Goal: Navigation & Orientation: Find specific page/section

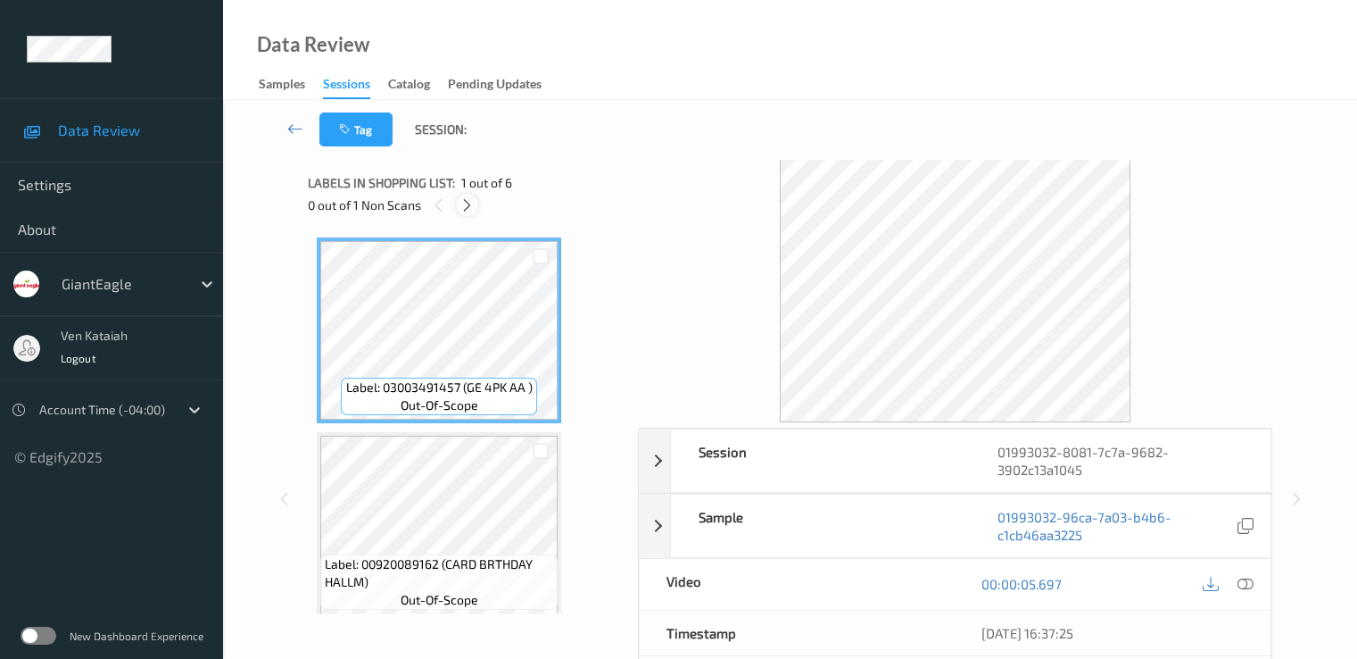
click at [464, 203] on icon at bounding box center [467, 205] width 15 height 16
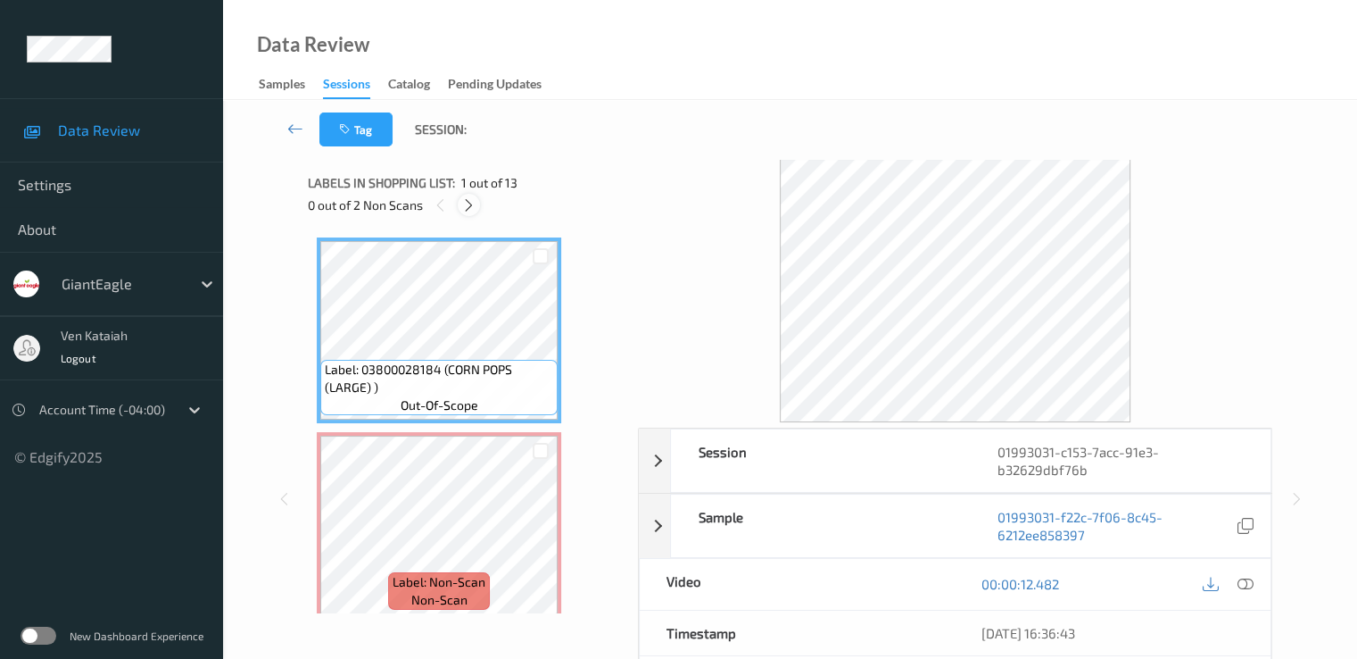
click at [476, 204] on icon at bounding box center [468, 205] width 15 height 16
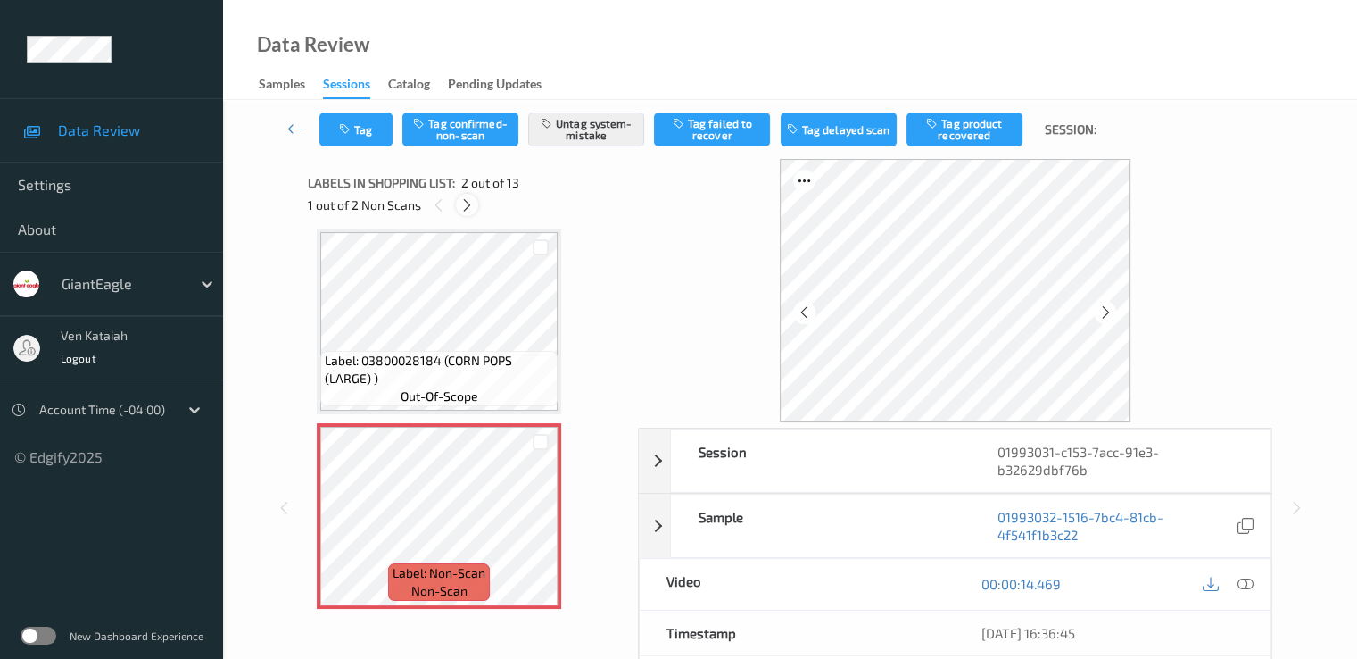
click at [474, 200] on icon at bounding box center [467, 205] width 15 height 16
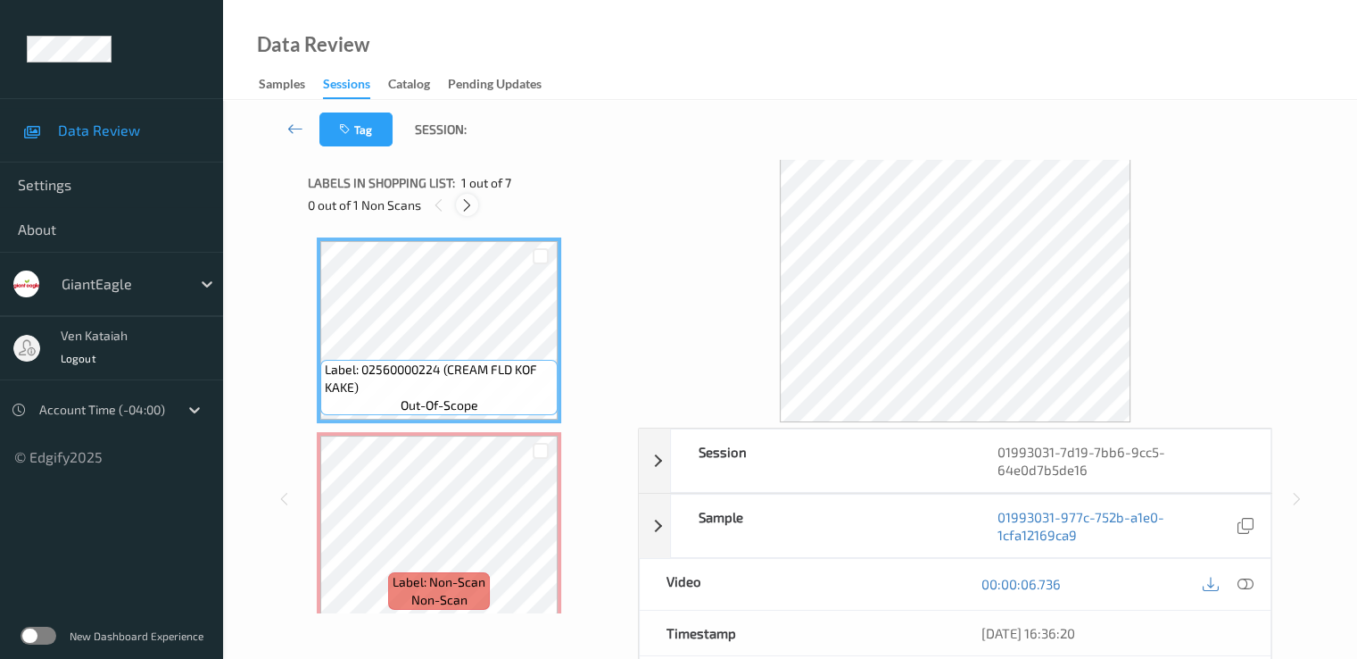
click at [468, 208] on icon at bounding box center [467, 205] width 15 height 16
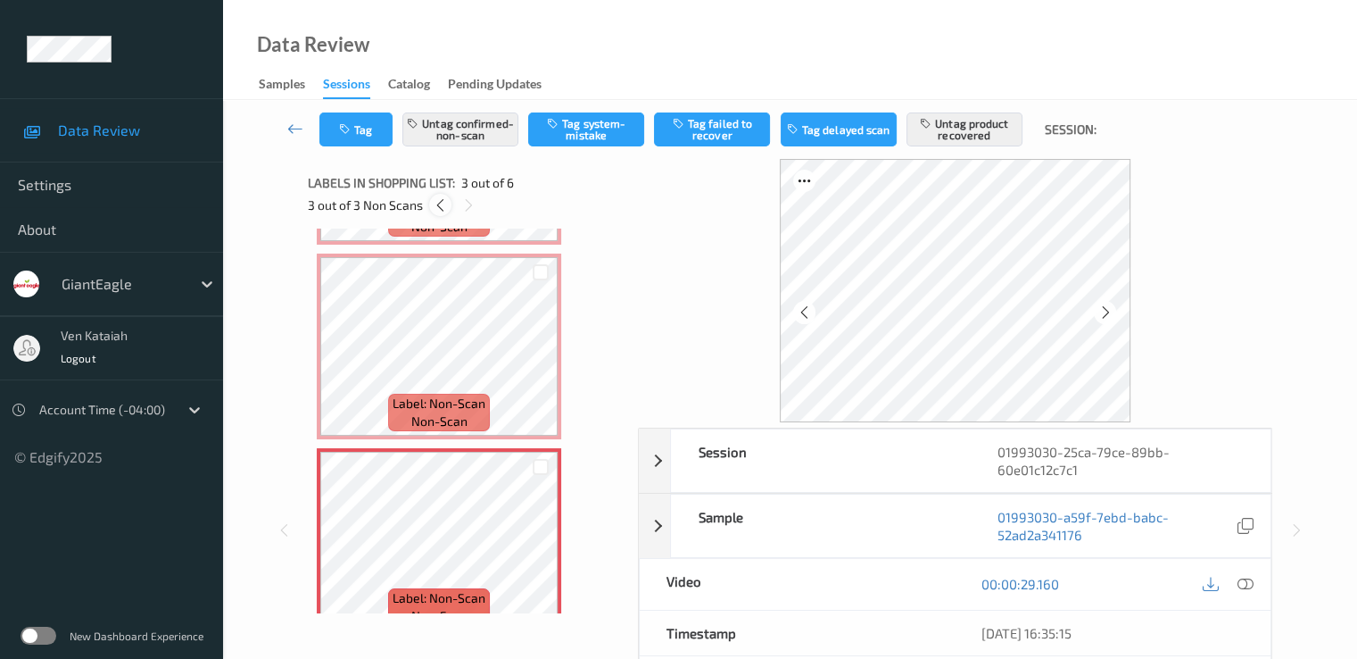
click at [439, 203] on icon at bounding box center [440, 205] width 15 height 16
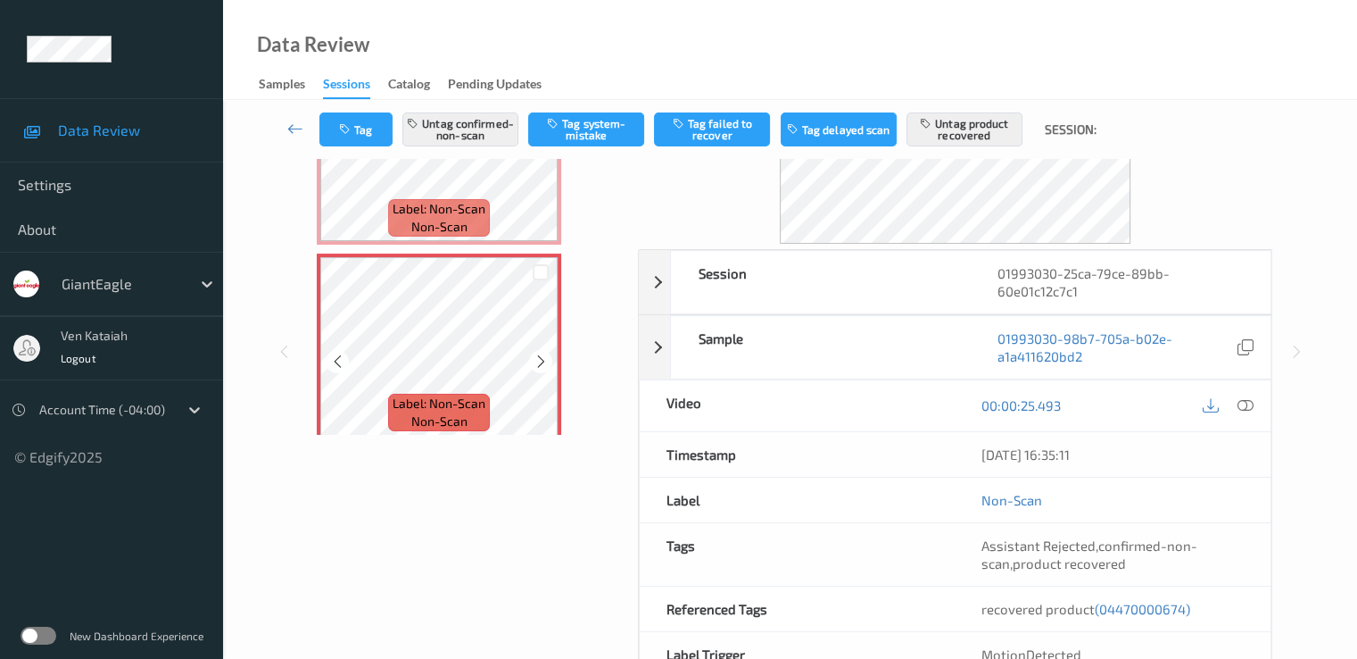
scroll to position [178, 0]
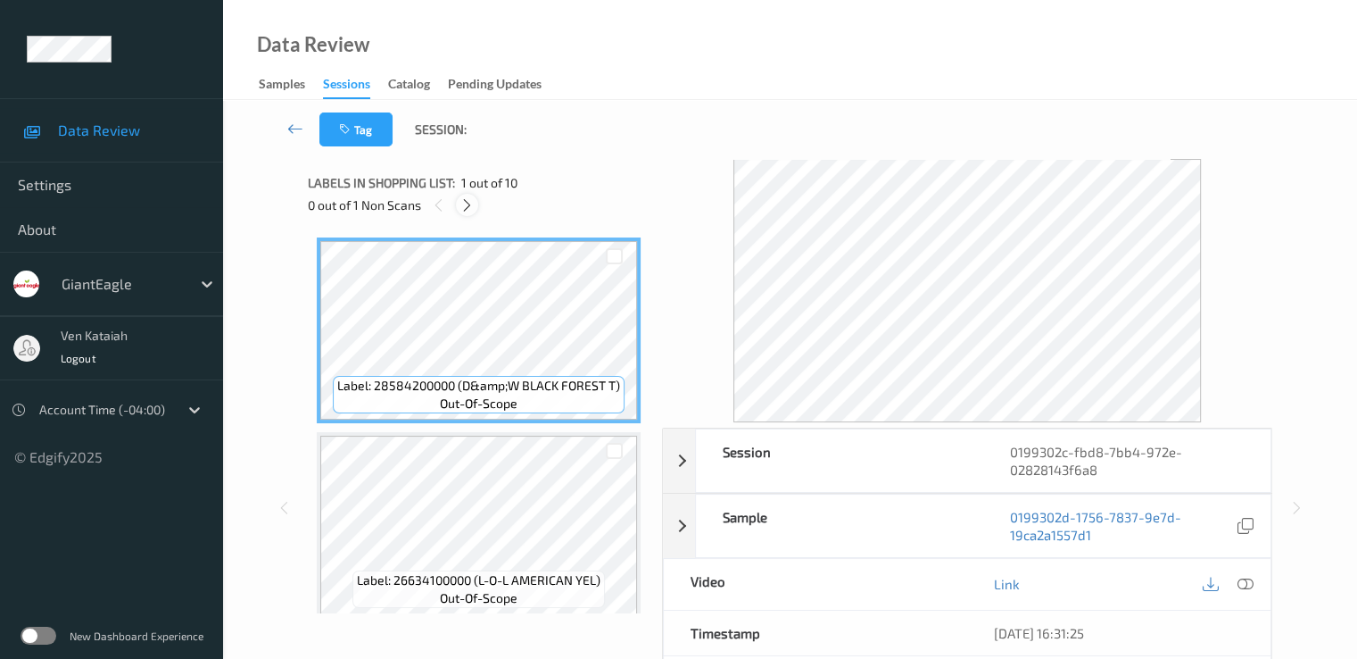
click at [464, 209] on icon at bounding box center [467, 205] width 15 height 16
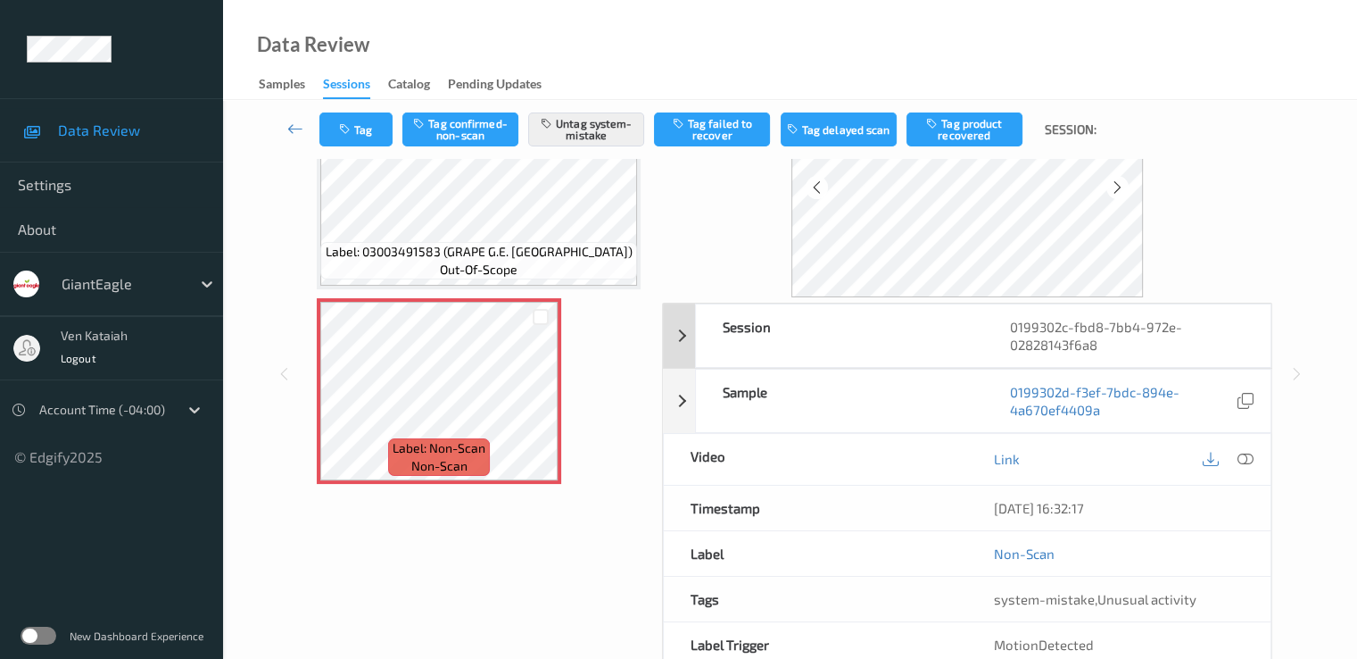
scroll to position [178, 0]
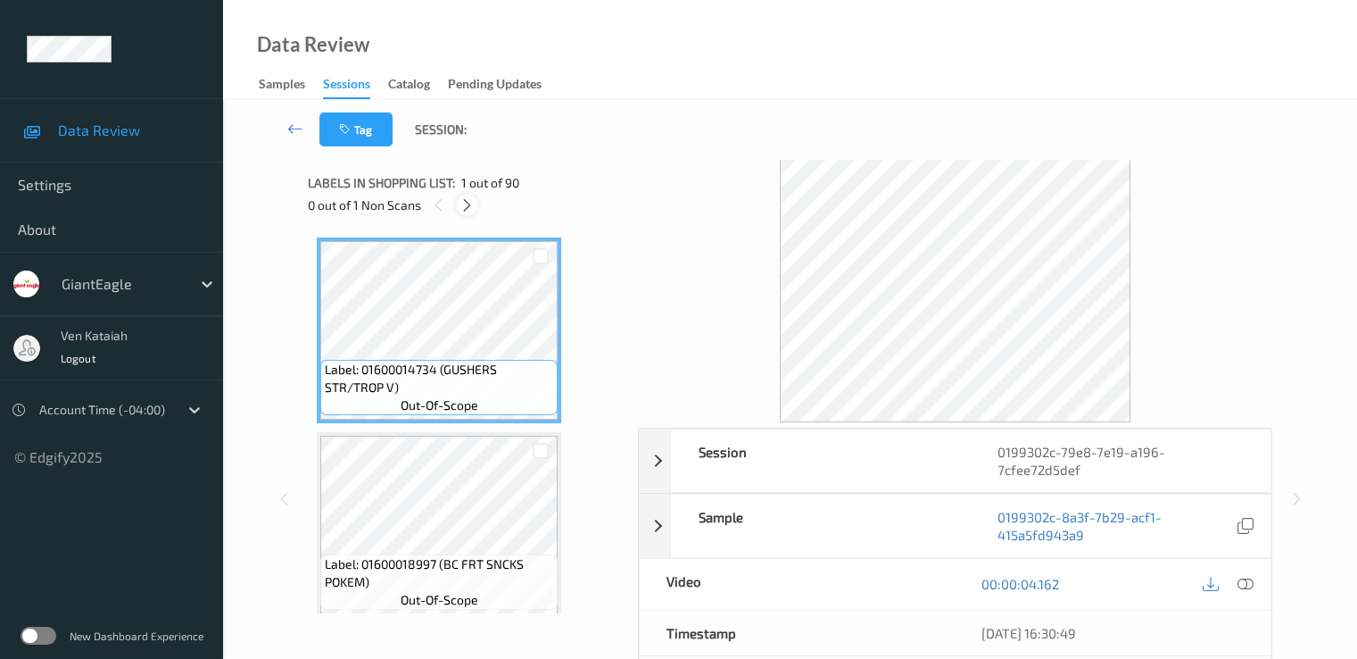
click at [476, 197] on div at bounding box center [467, 205] width 22 height 22
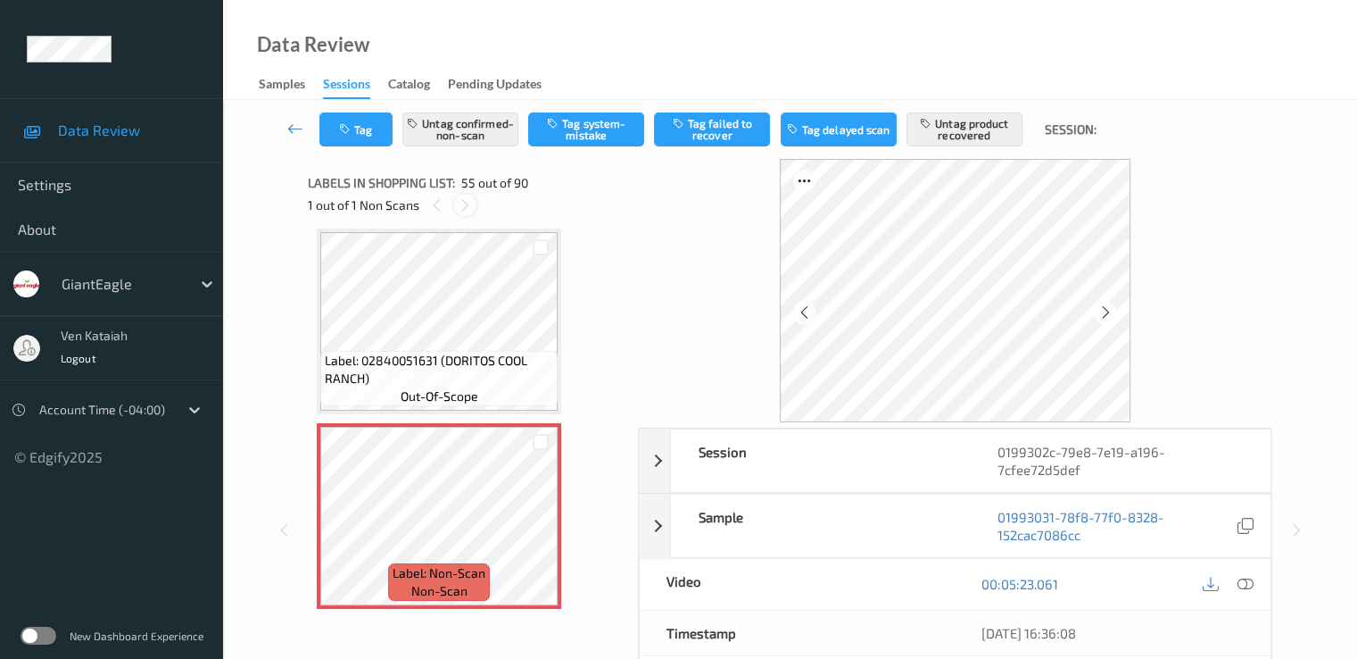
click at [464, 204] on icon at bounding box center [465, 205] width 15 height 16
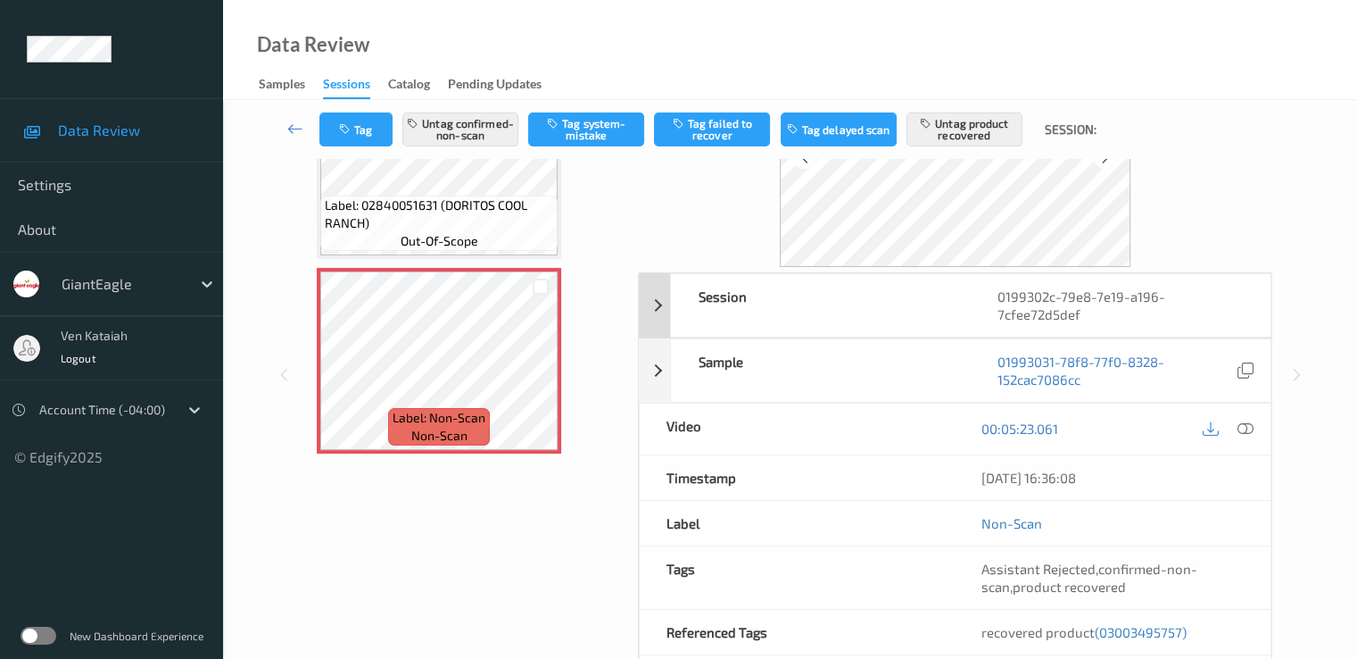
scroll to position [178, 0]
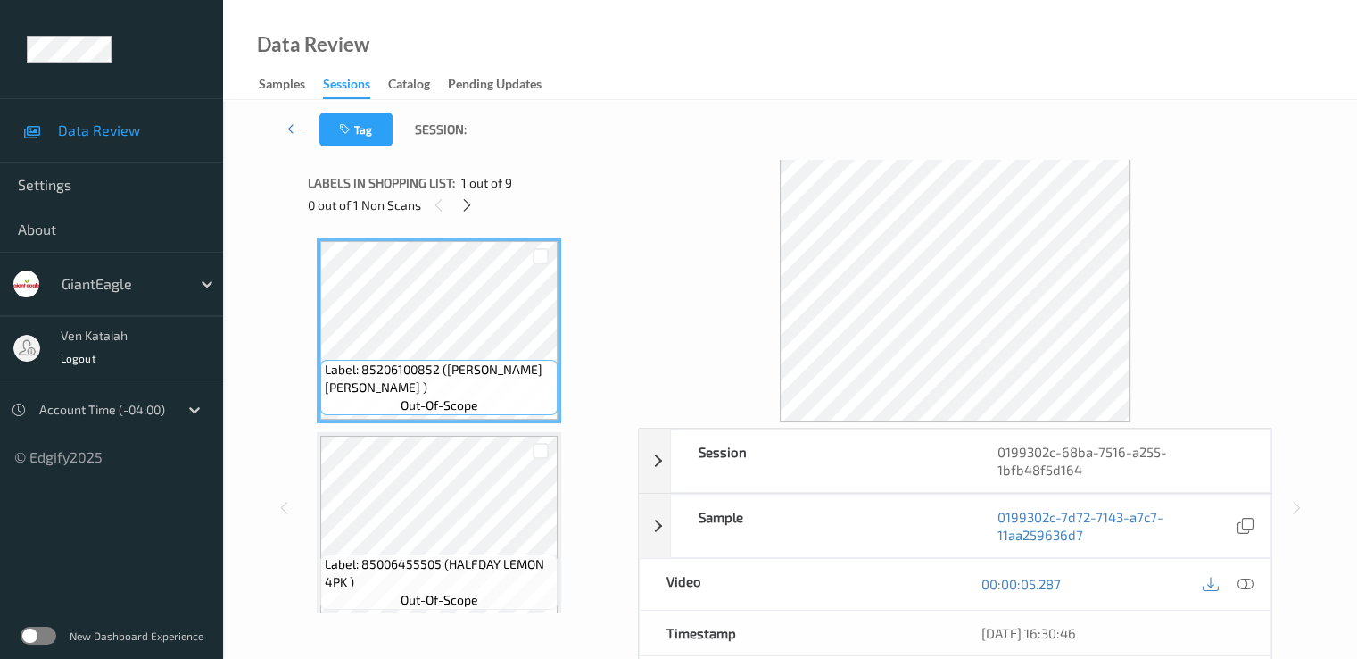
click at [478, 195] on div "0 out of 1 Non Scans" at bounding box center [467, 205] width 318 height 22
click at [468, 197] on icon at bounding box center [467, 205] width 15 height 16
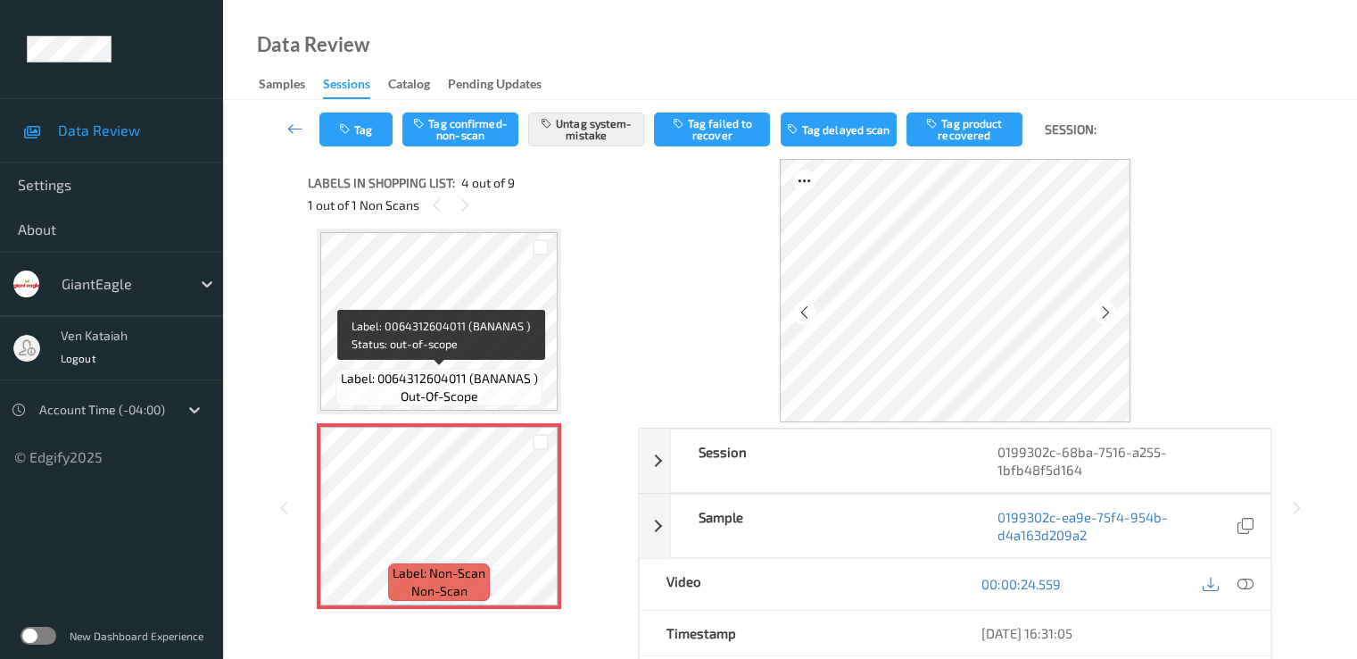
scroll to position [576, 0]
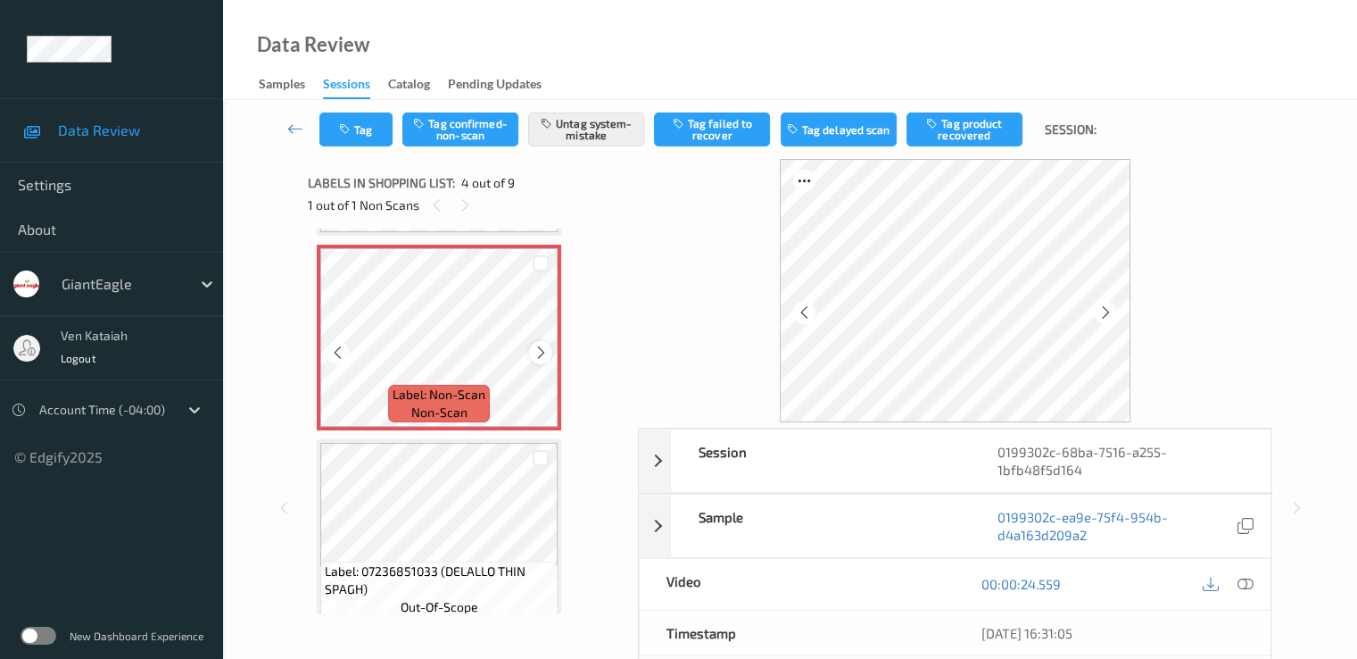
click at [543, 348] on icon at bounding box center [541, 352] width 15 height 16
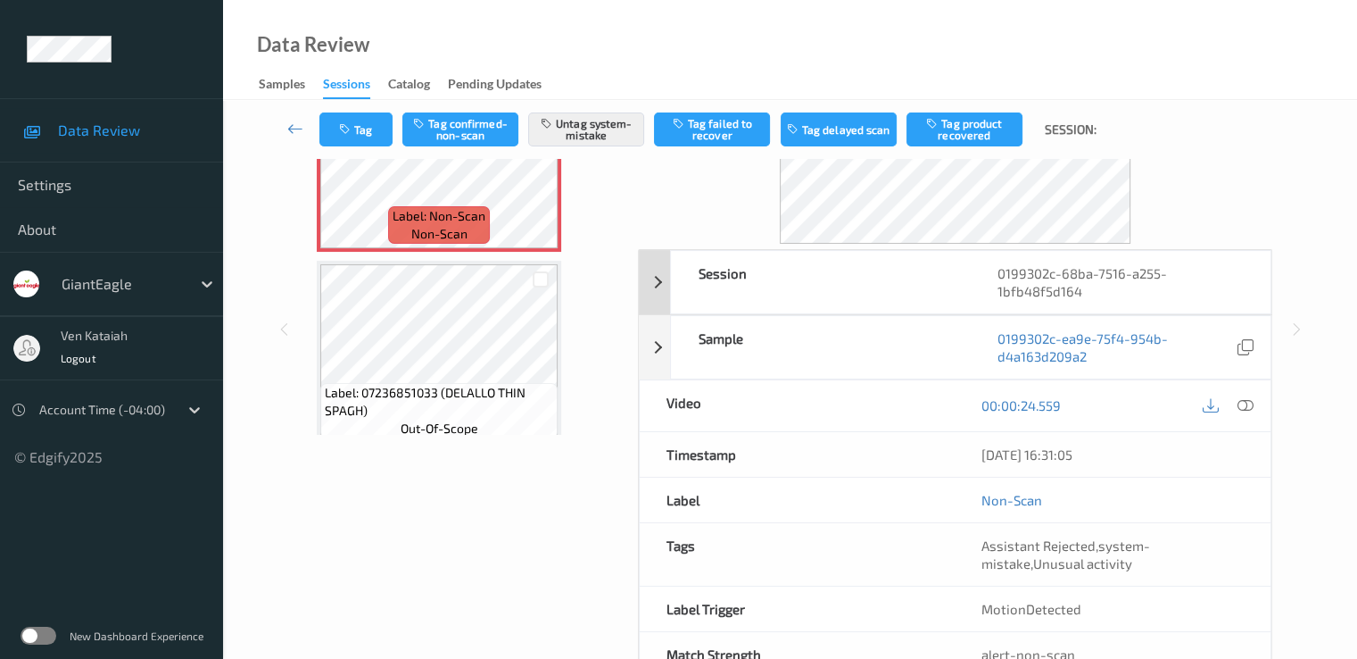
scroll to position [0, 0]
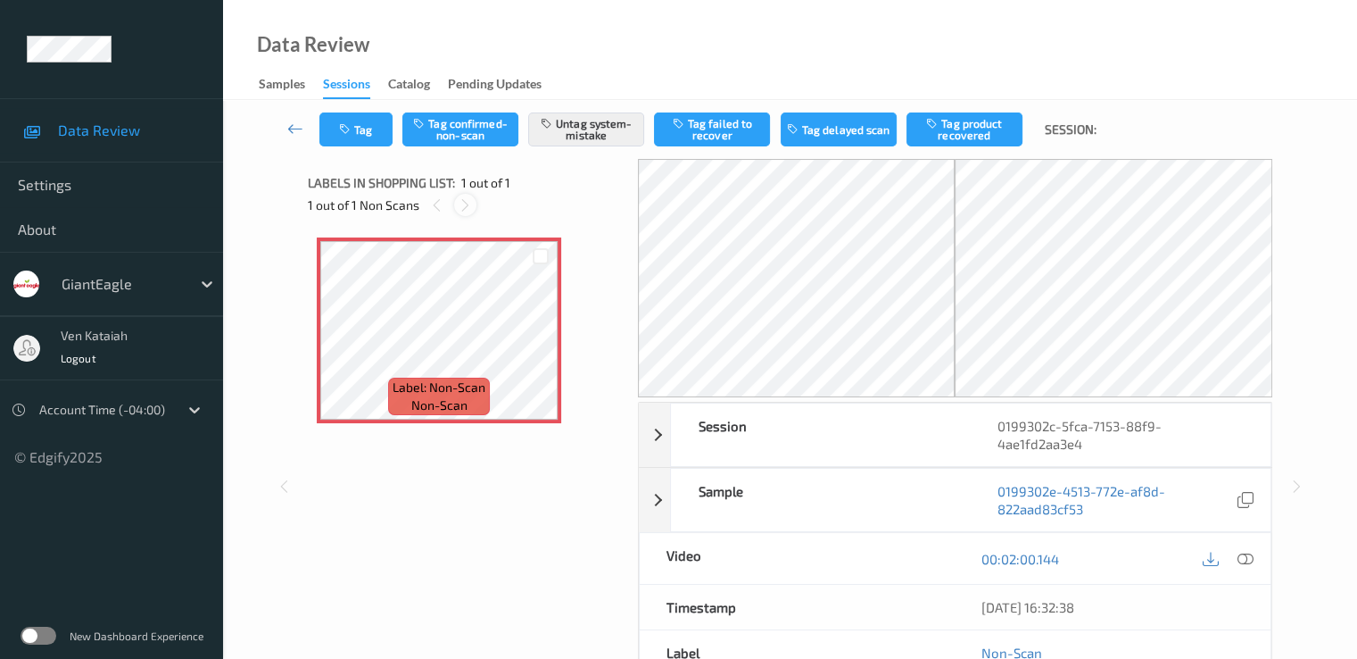
click at [459, 213] on div at bounding box center [465, 205] width 22 height 22
click at [467, 213] on div at bounding box center [465, 205] width 22 height 22
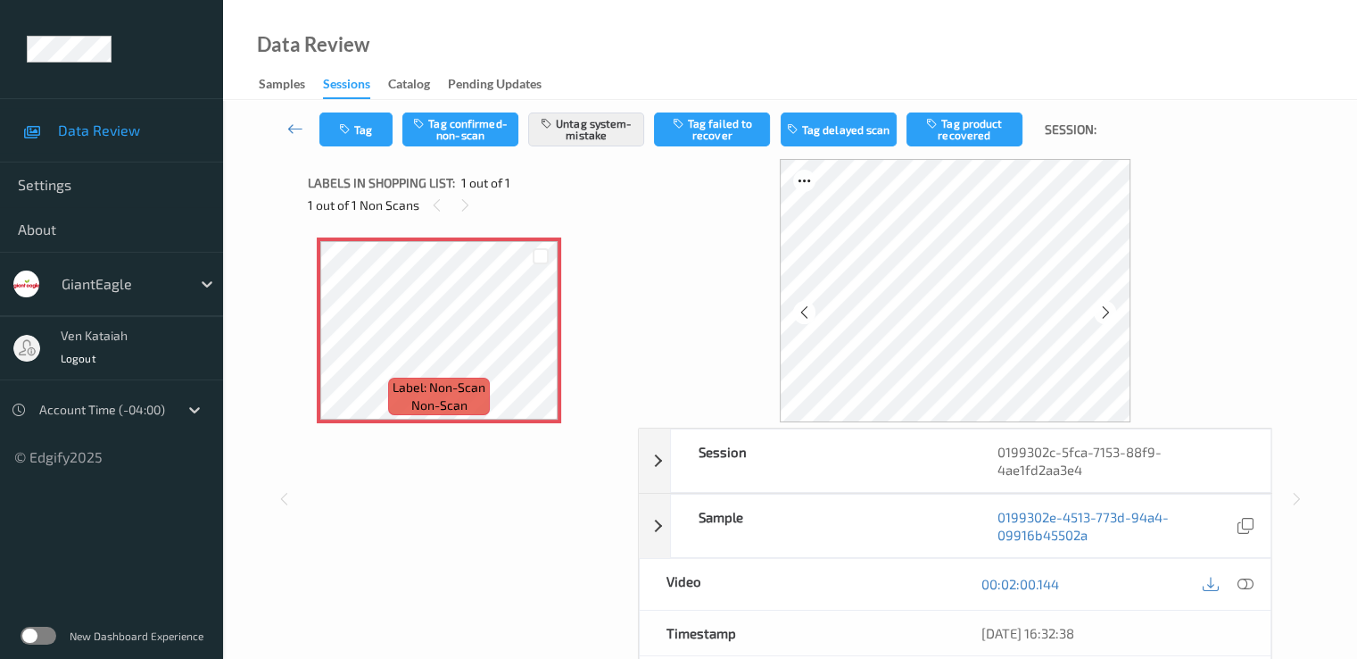
scroll to position [214, 0]
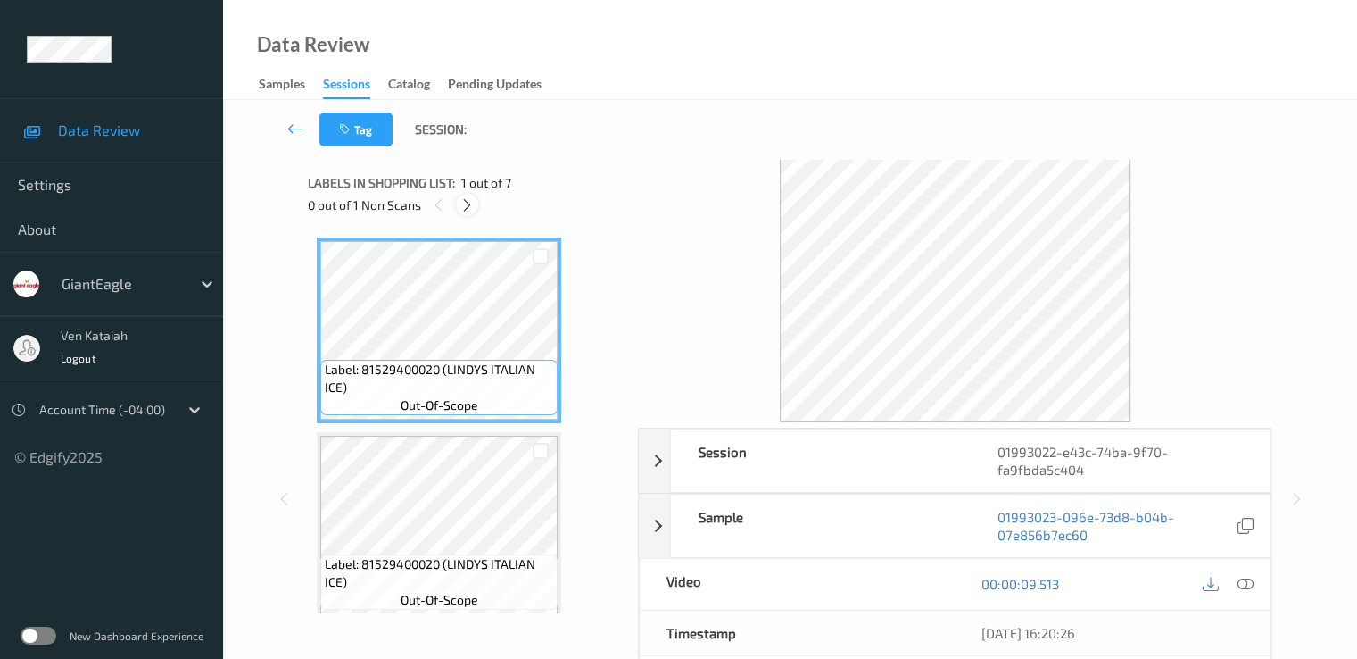
click at [472, 204] on icon at bounding box center [467, 205] width 15 height 16
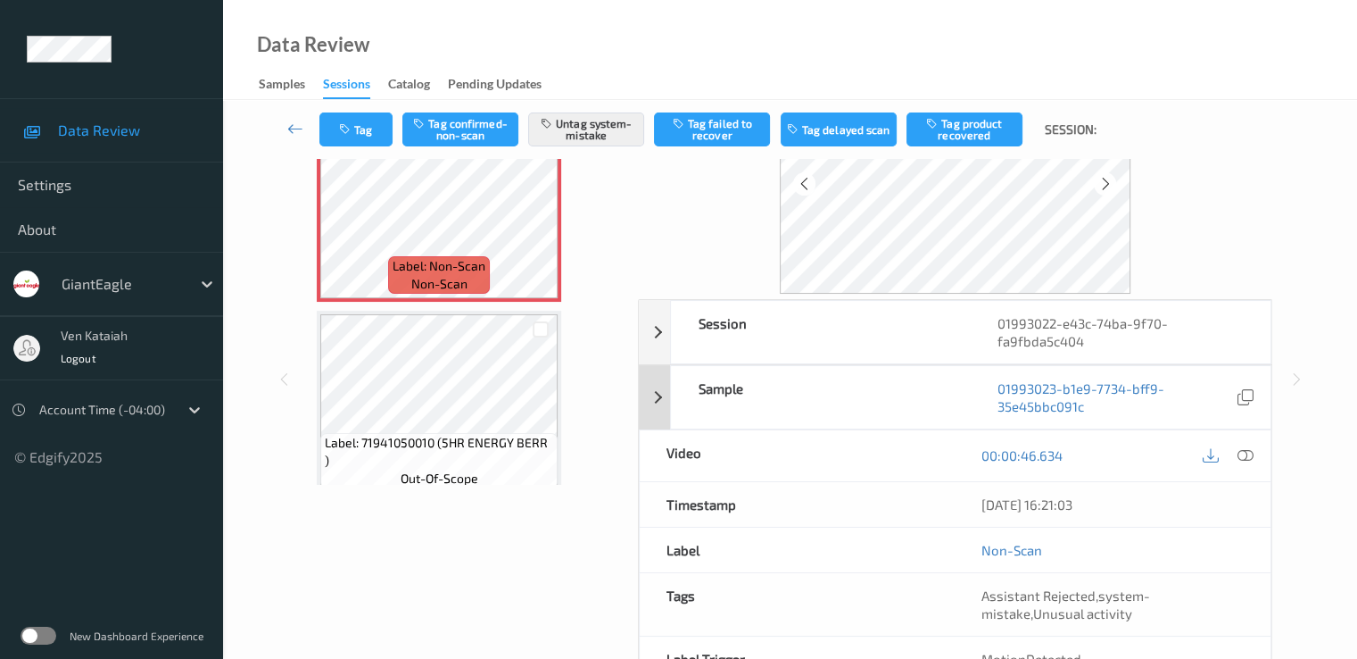
scroll to position [232, 0]
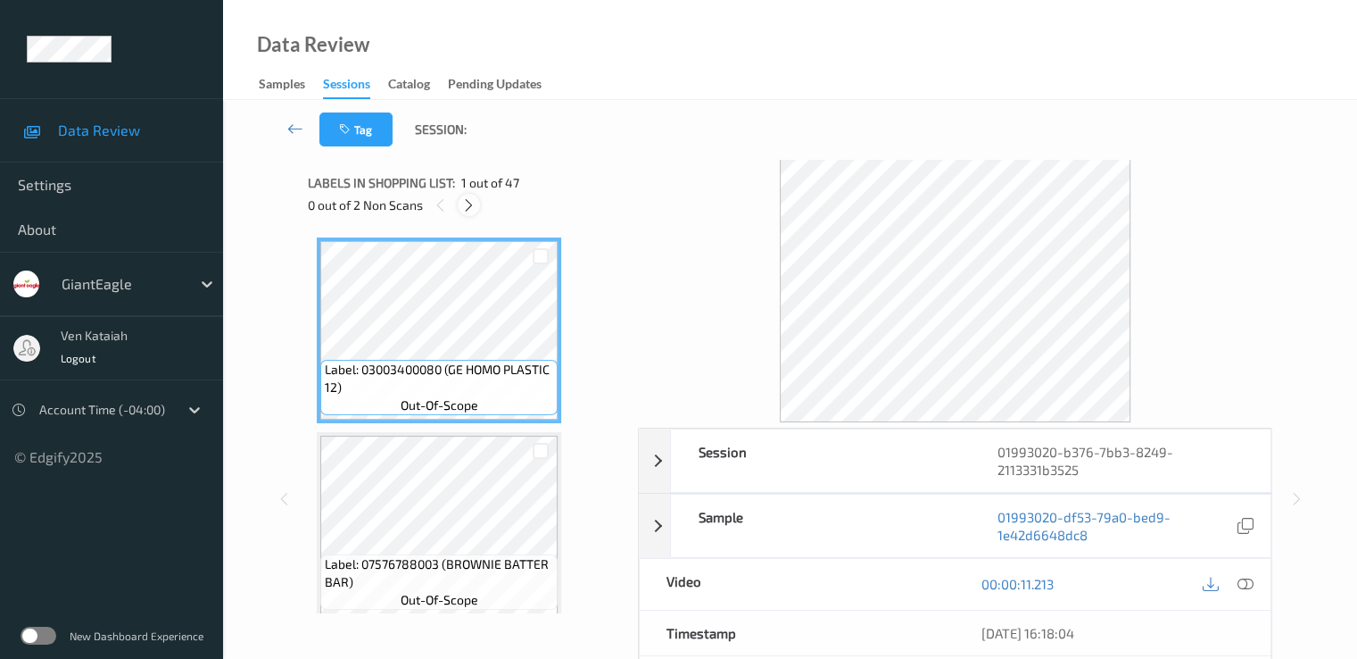
click at [469, 202] on icon at bounding box center [468, 205] width 15 height 16
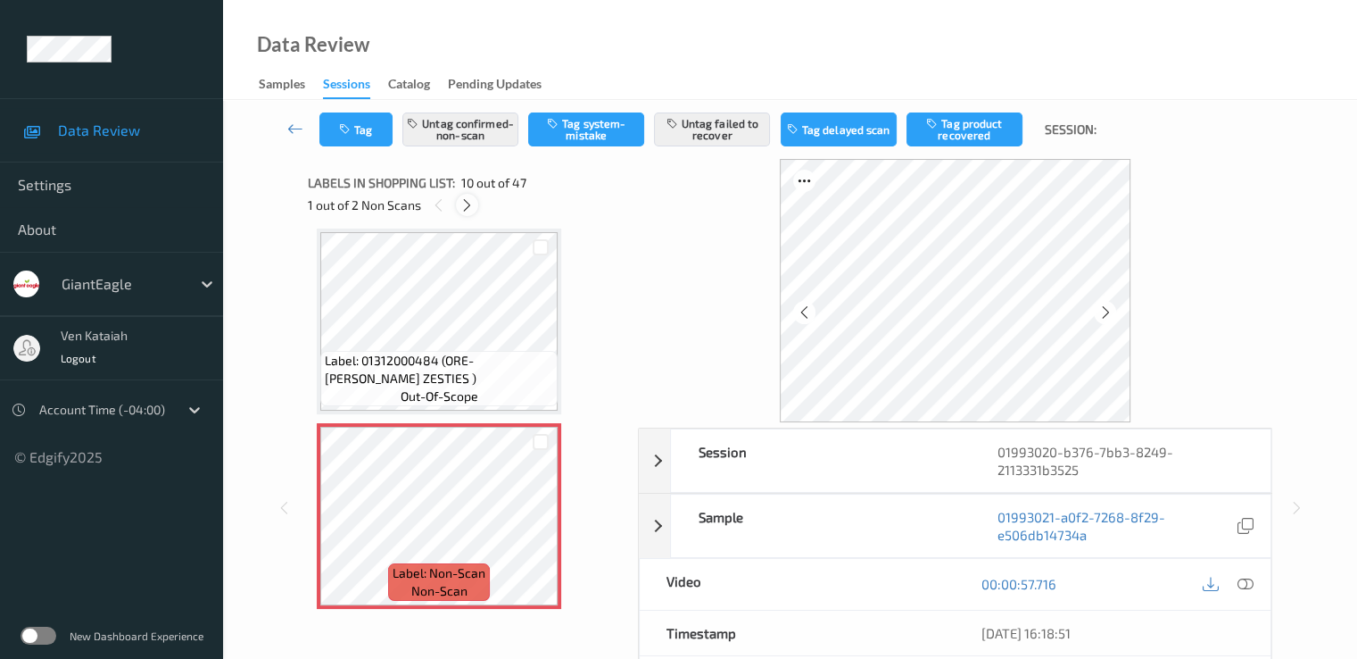
click at [466, 208] on icon at bounding box center [467, 205] width 15 height 16
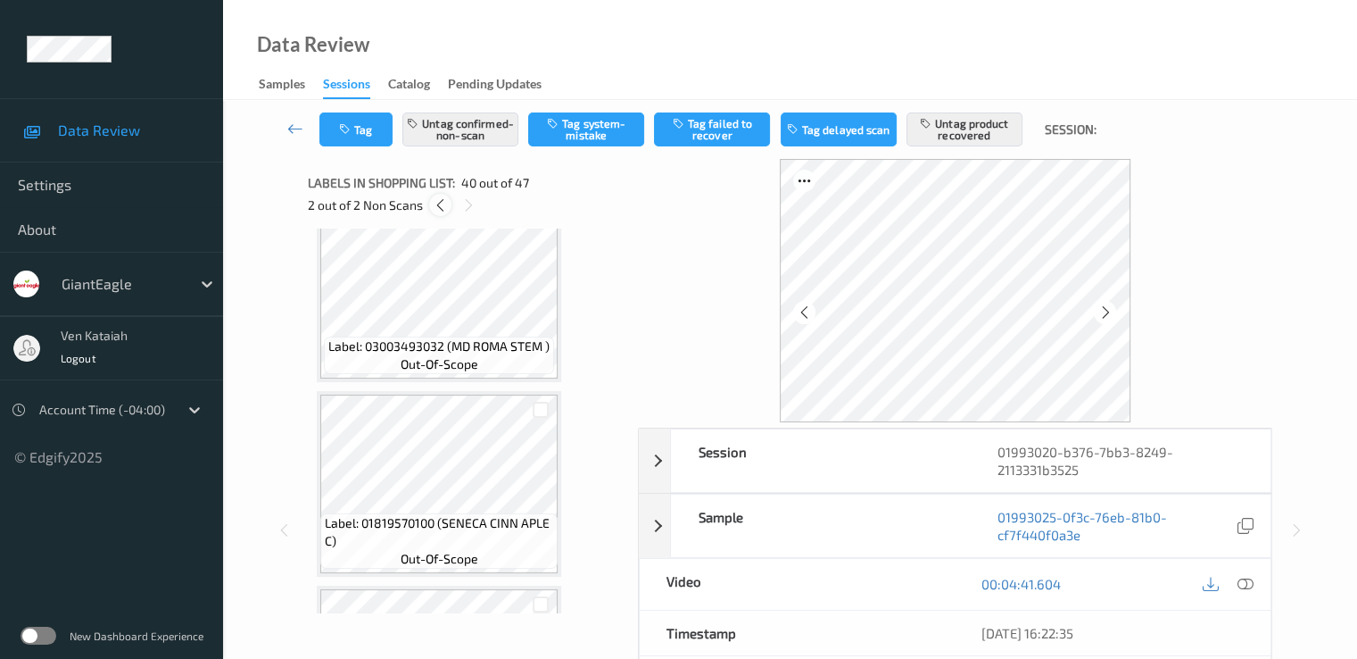
click at [450, 202] on div at bounding box center [440, 205] width 22 height 22
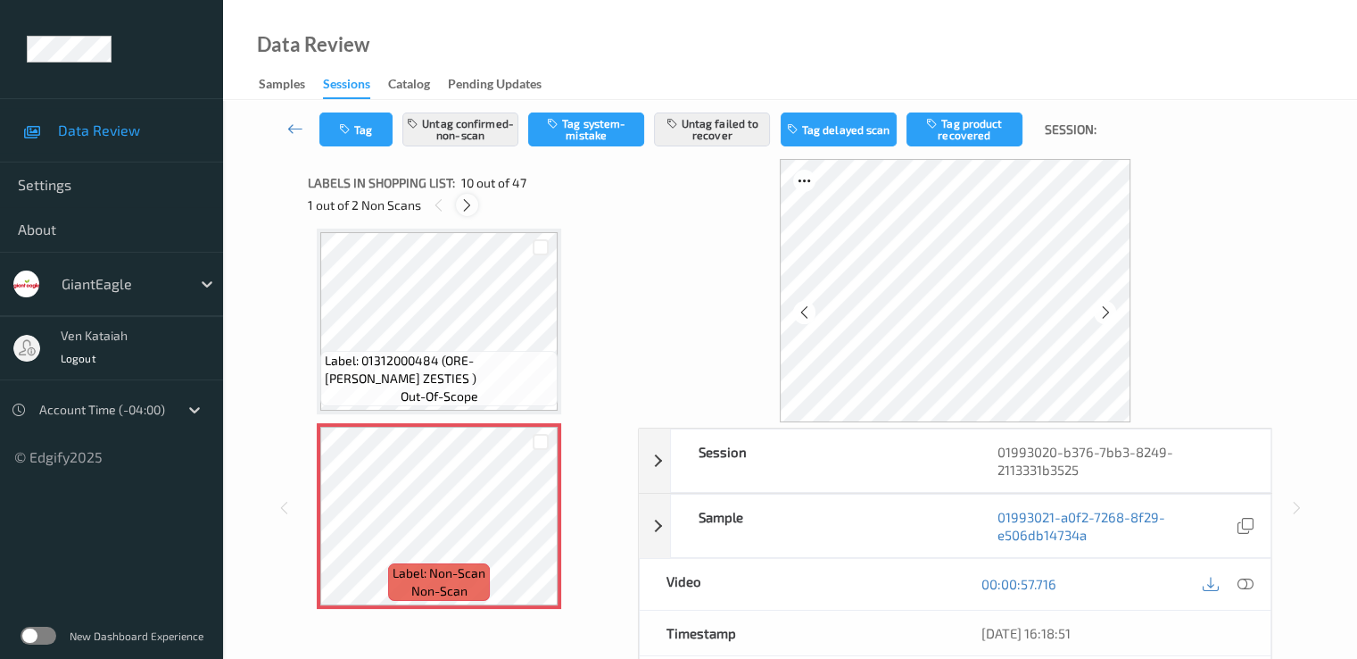
click at [460, 197] on icon at bounding box center [467, 205] width 15 height 16
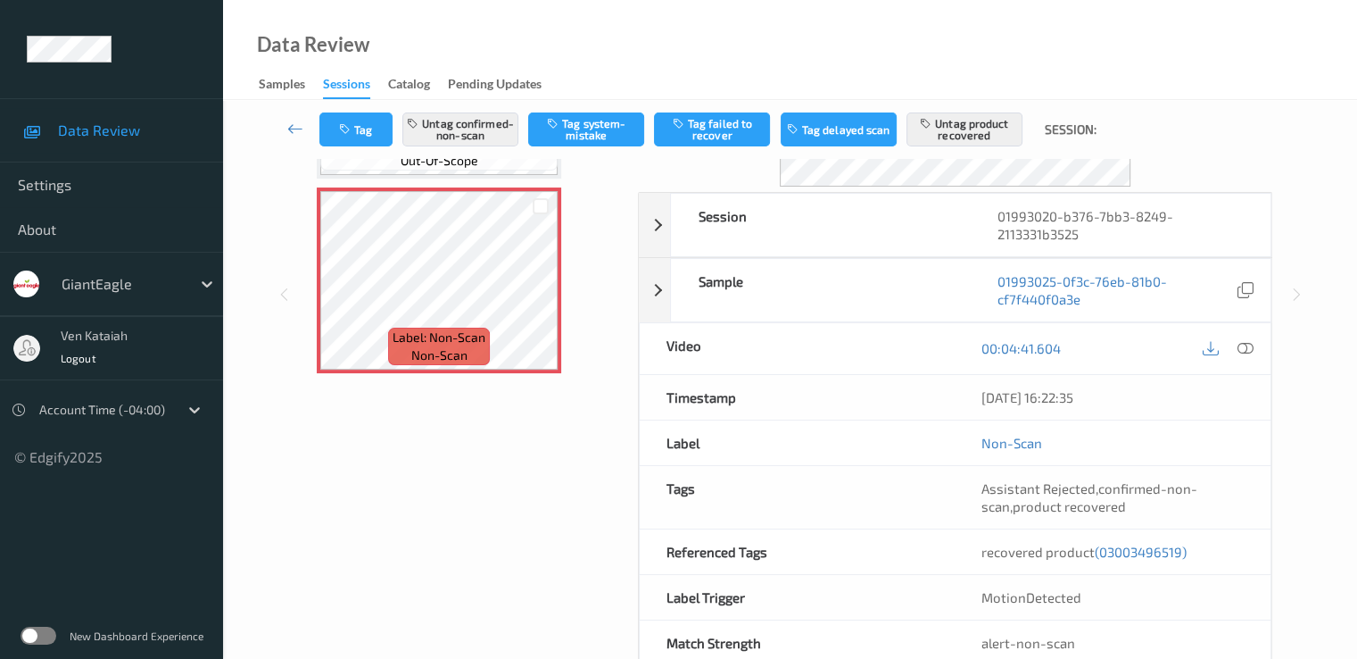
scroll to position [278, 0]
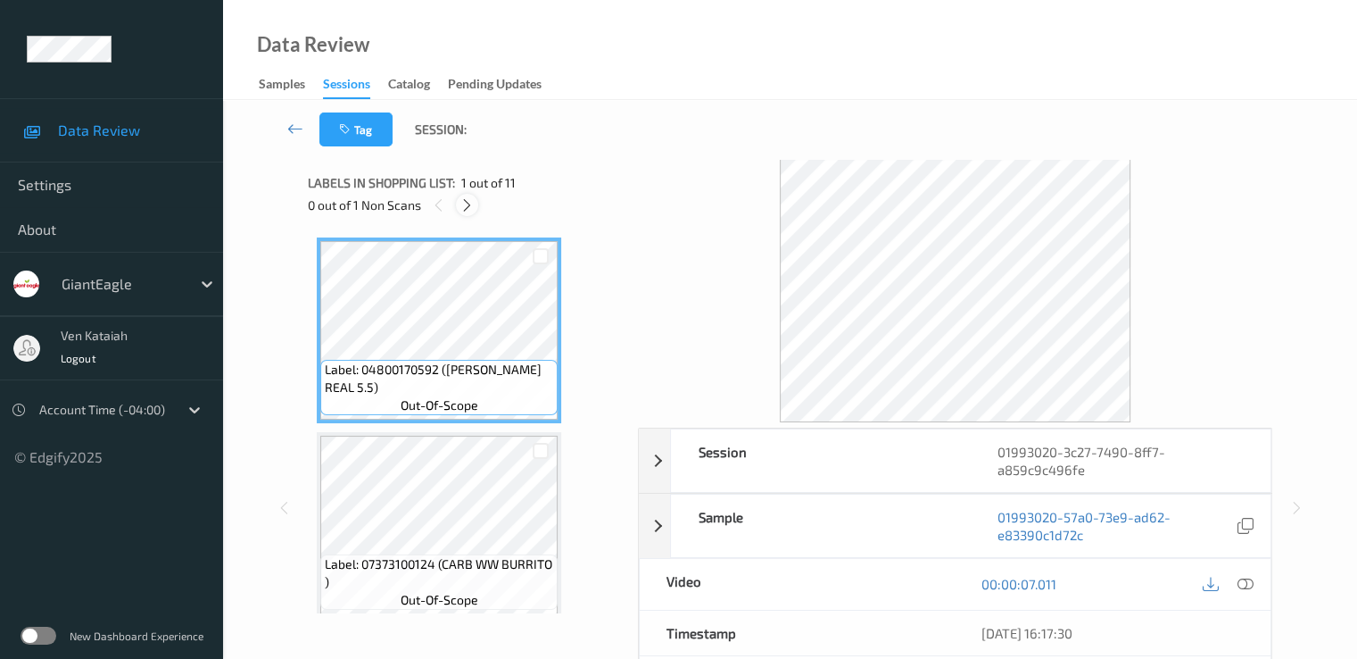
click at [468, 206] on icon at bounding box center [467, 205] width 15 height 16
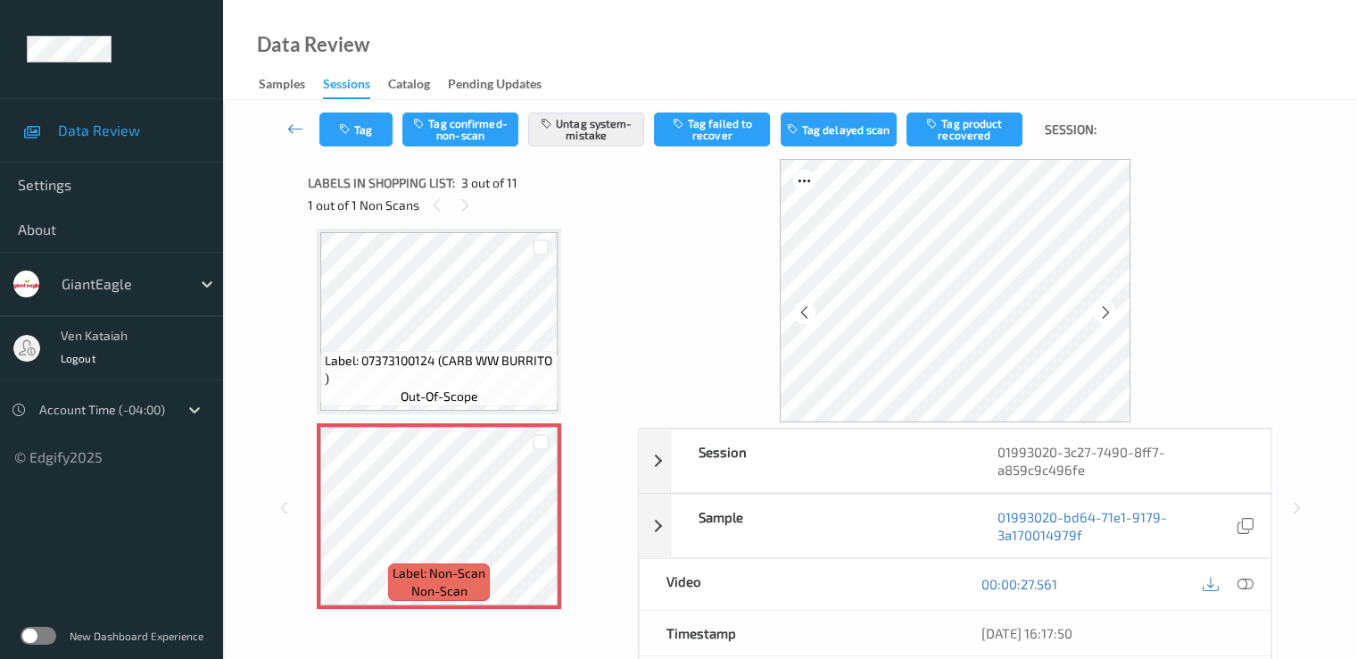
click at [625, 19] on div "Data Review Samples Sessions Catalog Pending Updates" at bounding box center [790, 50] width 1134 height 100
click at [459, 206] on icon at bounding box center [465, 205] width 15 height 16
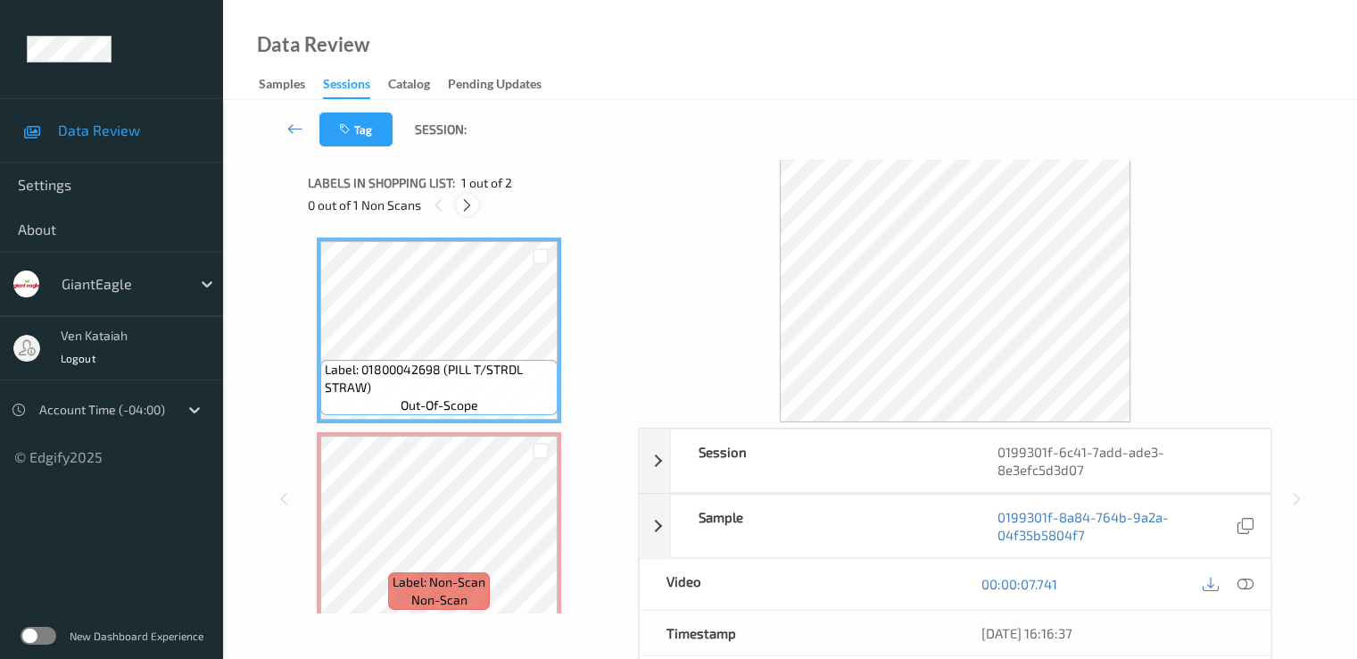
click at [468, 211] on icon at bounding box center [467, 205] width 15 height 16
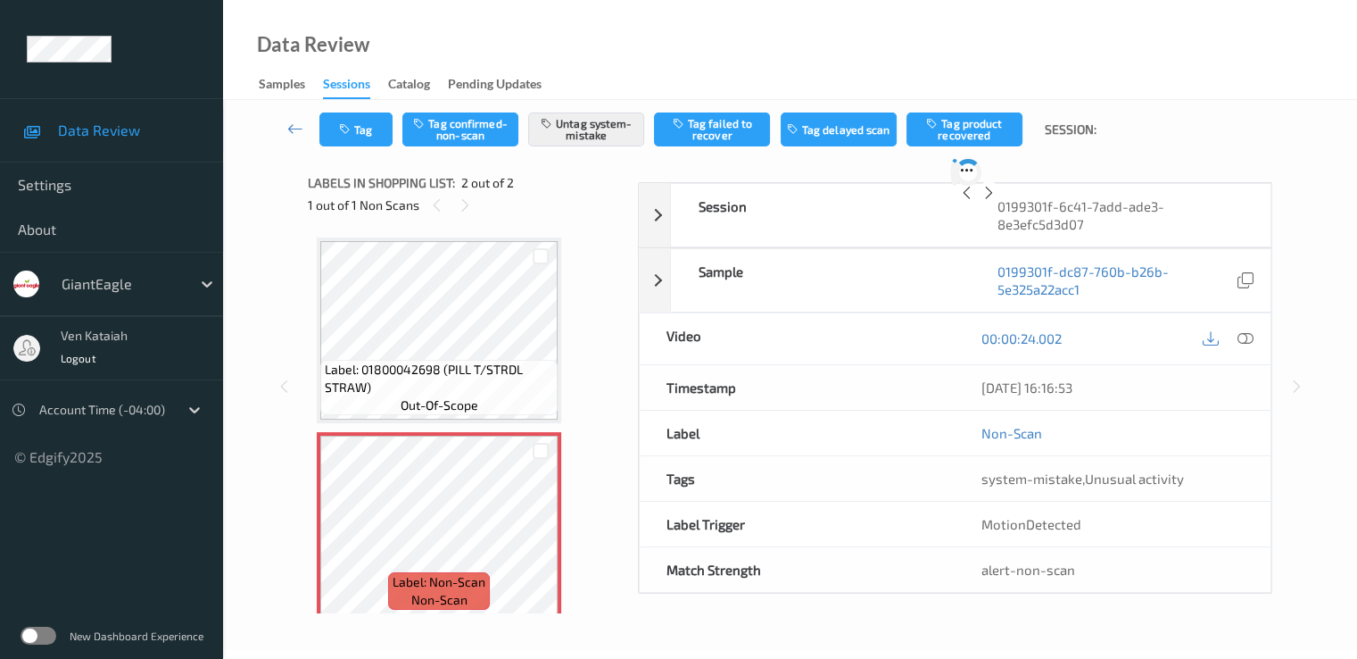
scroll to position [9, 0]
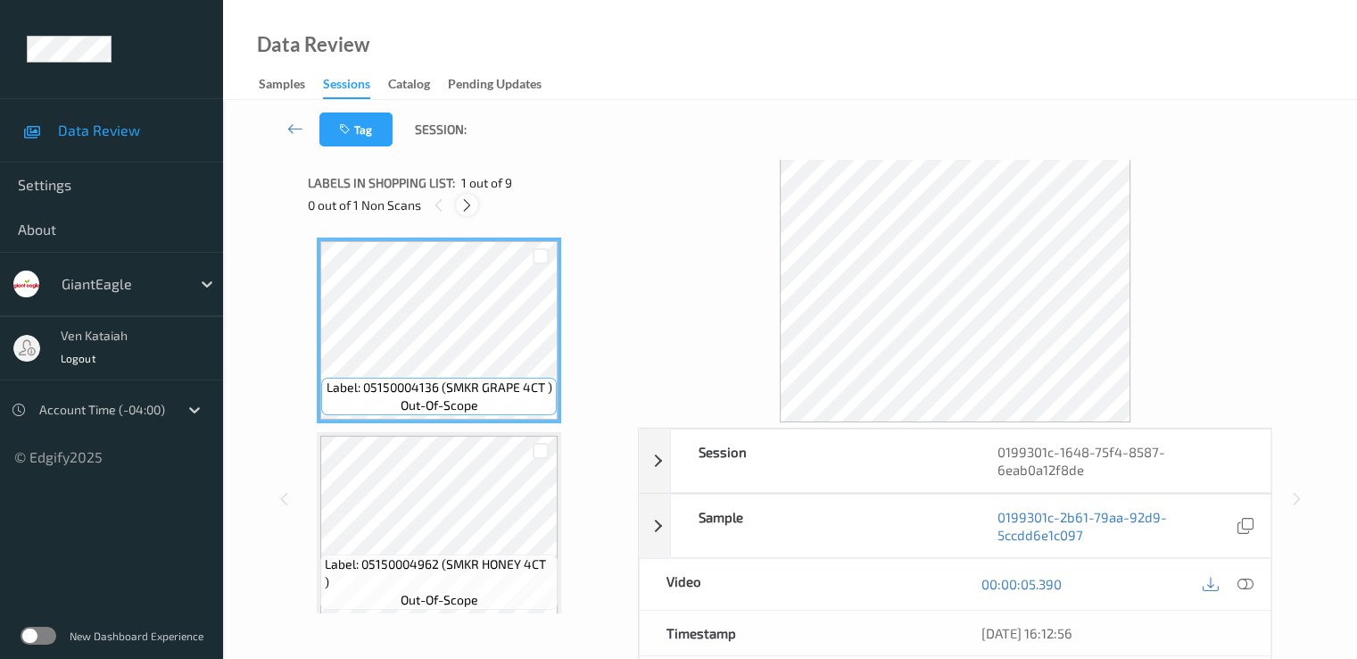
click at [464, 209] on icon at bounding box center [467, 205] width 15 height 16
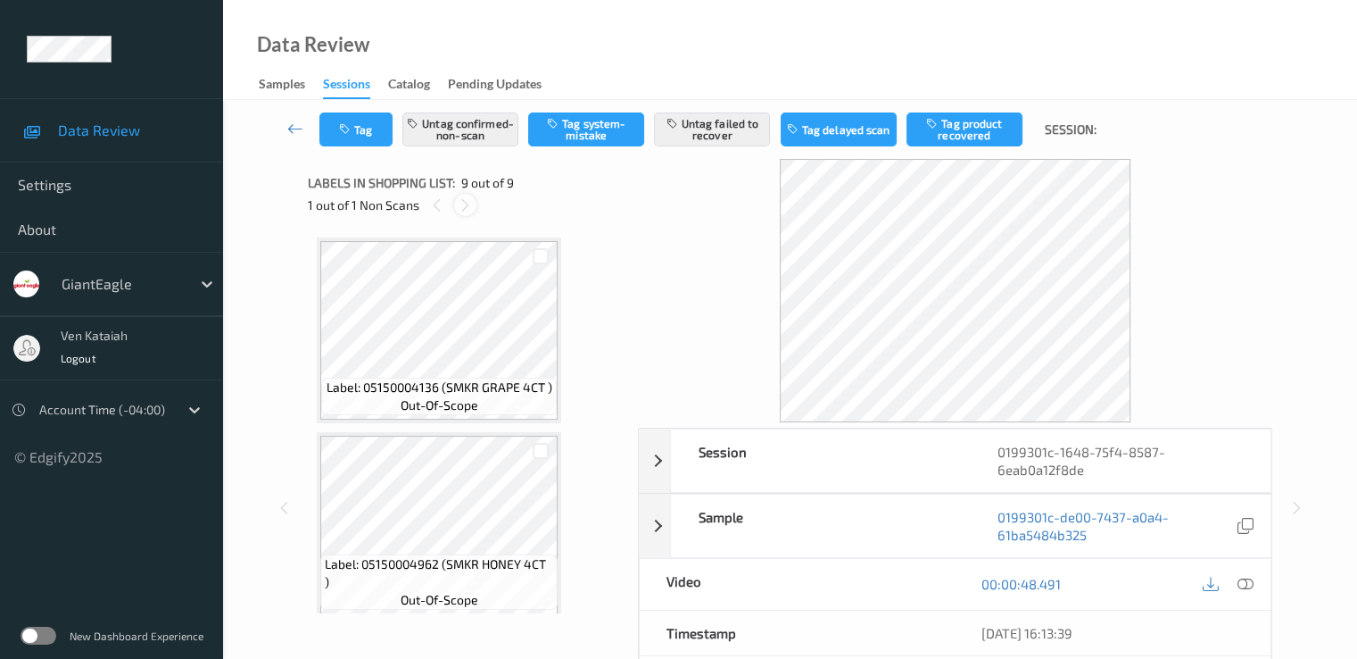
scroll to position [1371, 0]
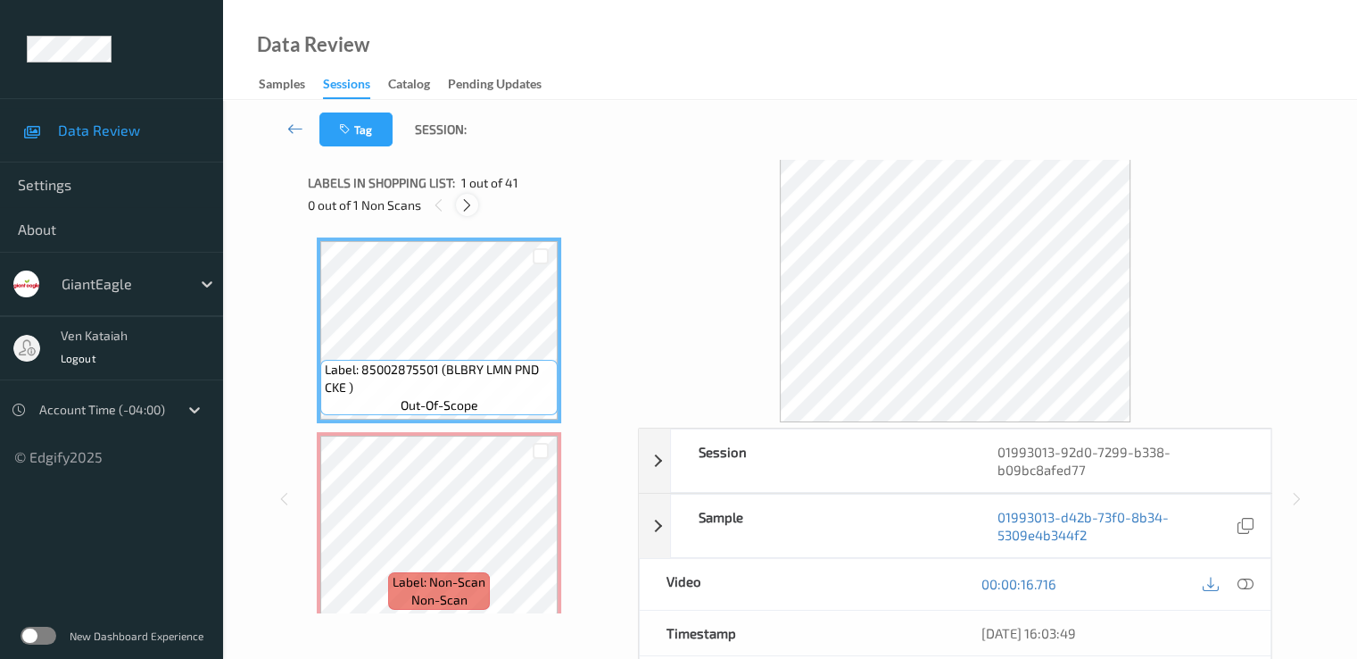
click at [466, 200] on icon at bounding box center [467, 205] width 15 height 16
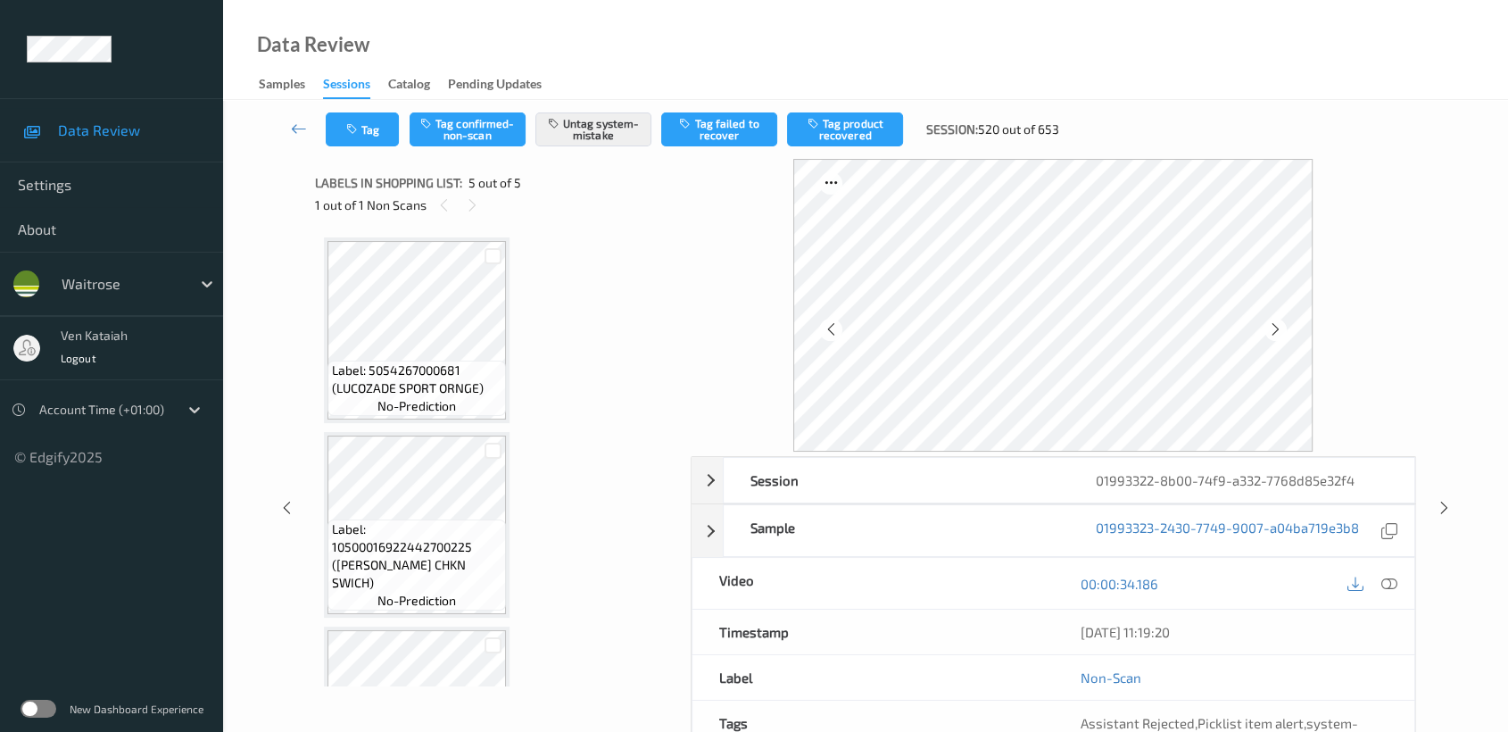
scroll to position [394, 0]
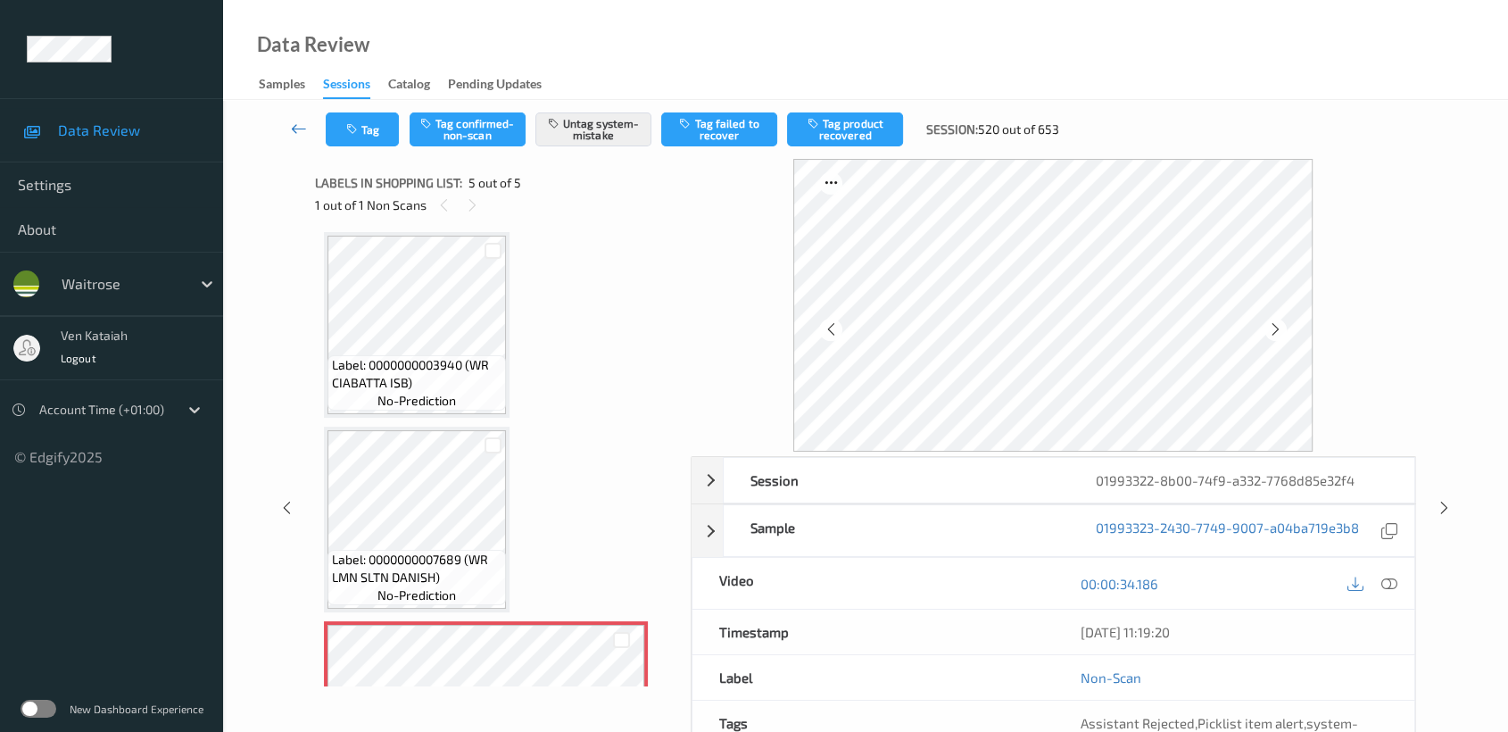
click at [289, 135] on link at bounding box center [299, 129] width 54 height 34
